Goal: Transaction & Acquisition: Book appointment/travel/reservation

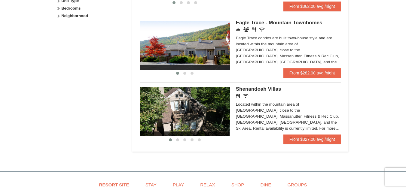
scroll to position [322, 0]
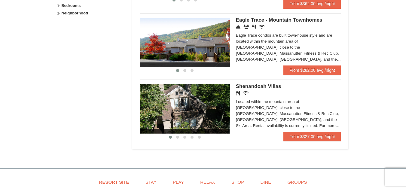
click at [302, 132] on div "Shenandoah Villas Restaurant Wireless Internet (free) Located within the mounta…" at bounding box center [288, 107] width 105 height 47
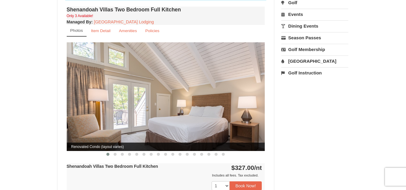
scroll to position [211, 0]
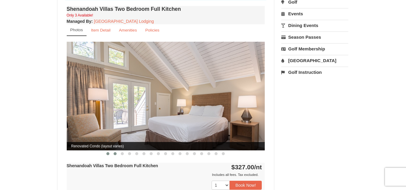
click at [115, 152] on span at bounding box center [115, 153] width 3 height 3
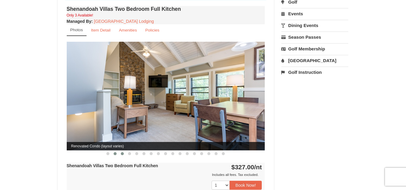
click at [124, 151] on button at bounding box center [122, 154] width 7 height 6
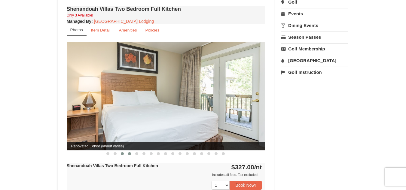
click at [129, 152] on span at bounding box center [129, 153] width 3 height 3
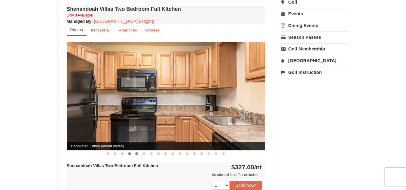
click at [136, 152] on span at bounding box center [136, 153] width 3 height 3
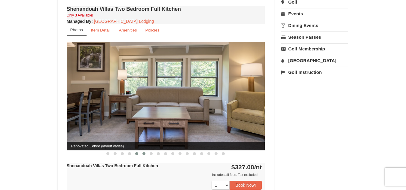
click at [143, 152] on span at bounding box center [143, 153] width 3 height 3
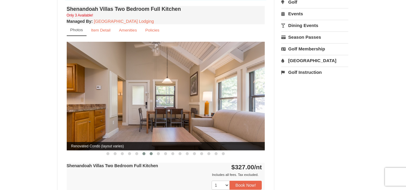
click at [153, 151] on button at bounding box center [151, 154] width 7 height 6
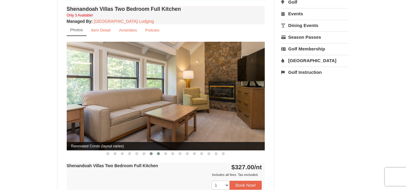
click at [157, 151] on button at bounding box center [158, 154] width 7 height 6
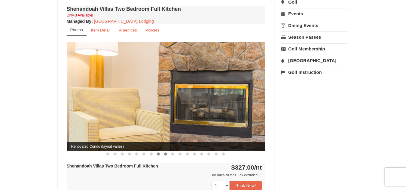
click at [165, 151] on button at bounding box center [165, 154] width 7 height 6
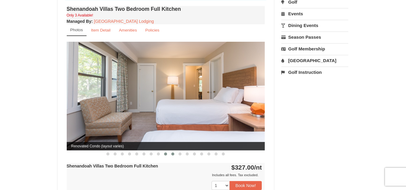
click at [173, 153] on span at bounding box center [172, 154] width 3 height 3
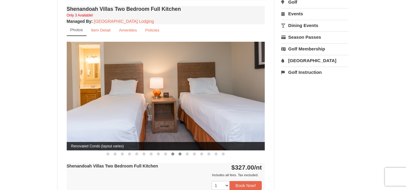
click at [178, 151] on button at bounding box center [179, 154] width 7 height 6
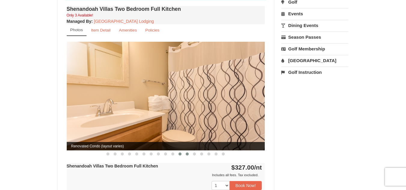
click at [186, 153] on span at bounding box center [187, 154] width 3 height 3
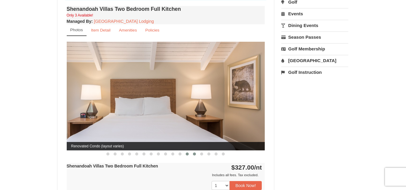
click at [193, 151] on button at bounding box center [194, 154] width 7 height 6
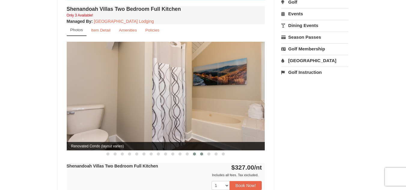
click at [201, 153] on span at bounding box center [201, 154] width 3 height 3
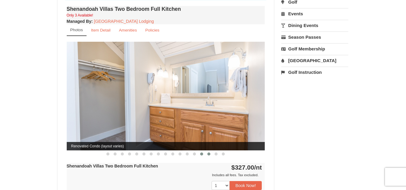
click at [208, 153] on span at bounding box center [208, 154] width 3 height 3
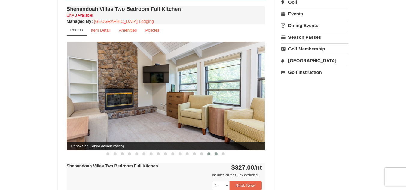
click at [215, 153] on span at bounding box center [216, 154] width 3 height 3
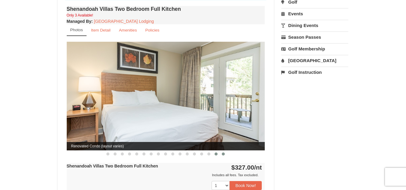
click at [224, 151] on button at bounding box center [223, 154] width 7 height 6
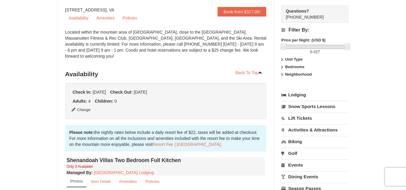
scroll to position [0, 0]
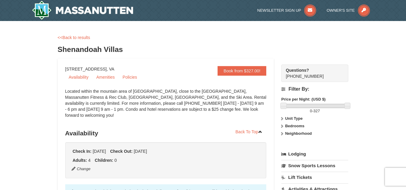
click at [210, 37] on div "<<Back to results" at bounding box center [203, 38] width 291 height 6
